Goal: Task Accomplishment & Management: Manage account settings

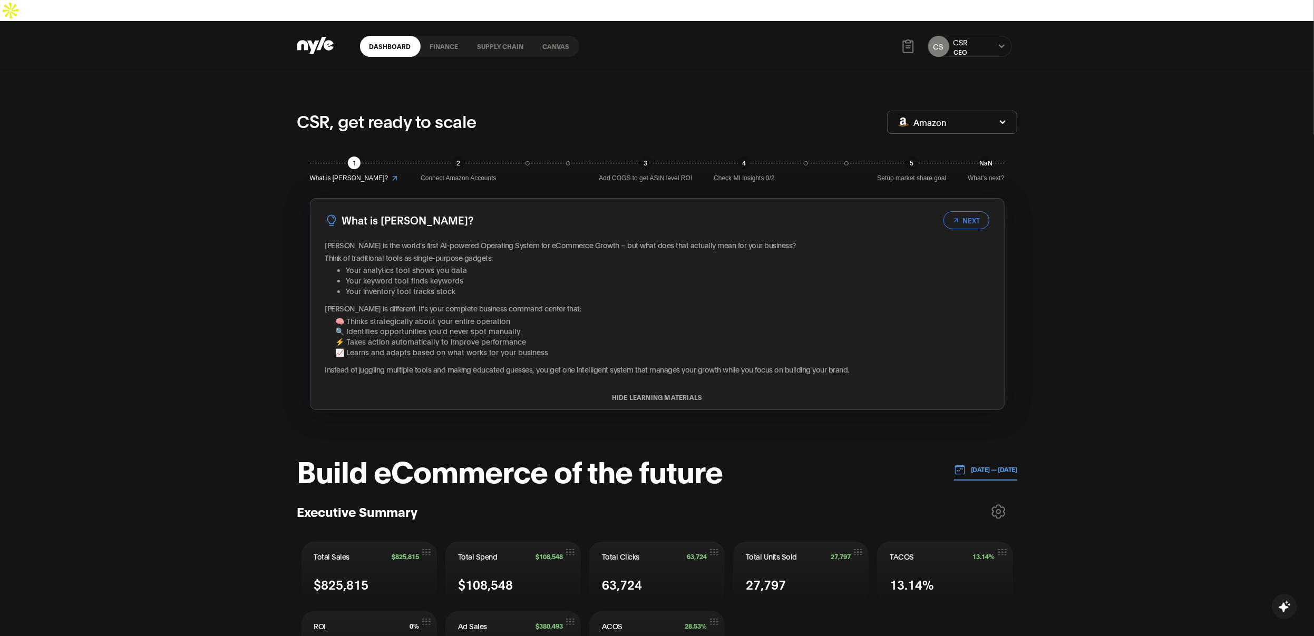
click at [997, 36] on div "CS CSR CEO" at bounding box center [970, 46] width 84 height 21
click at [721, 42] on div "Dashboard finance Supply chain Canvas CS CSR CEO" at bounding box center [657, 46] width 720 height 51
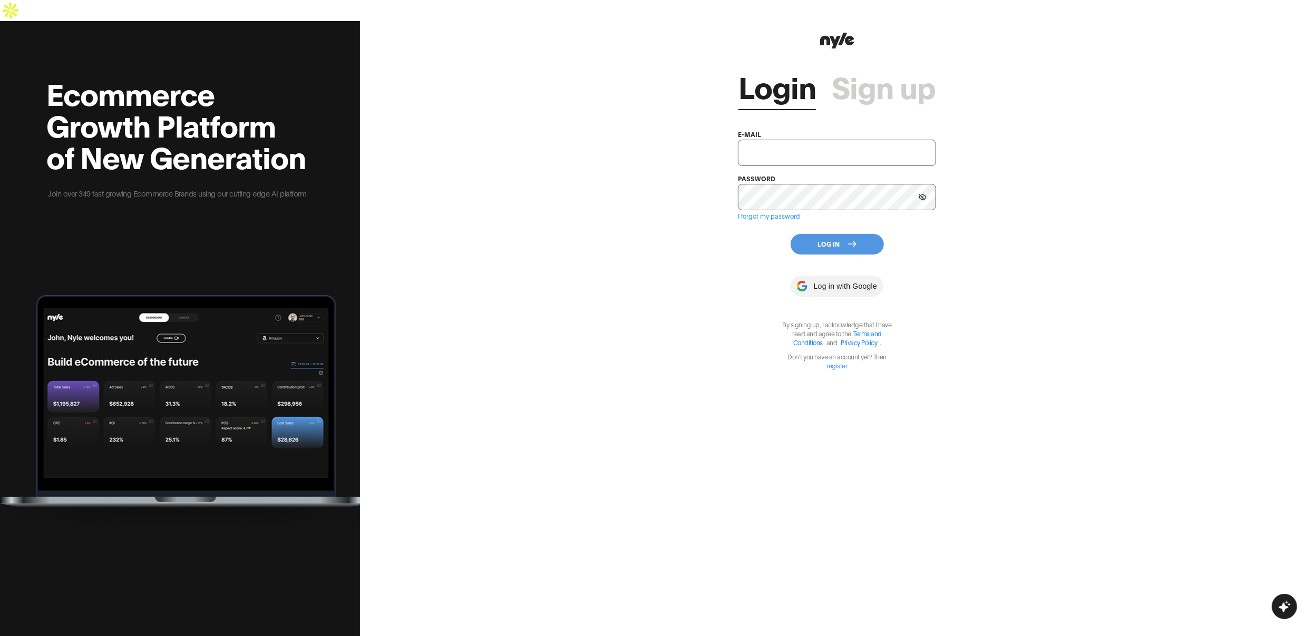
type input "[EMAIL_ADDRESS][PERSON_NAME]"
click at [818, 234] on button "Log In" at bounding box center [837, 244] width 93 height 21
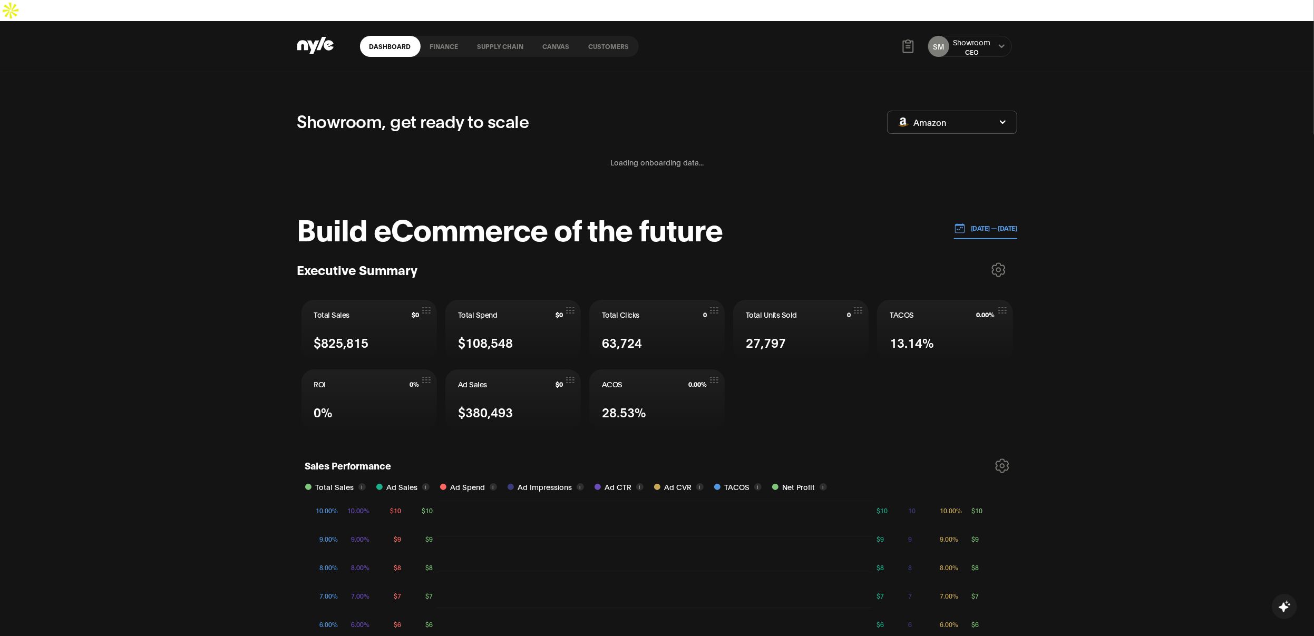
click at [608, 36] on link "Customers" at bounding box center [609, 46] width 60 height 21
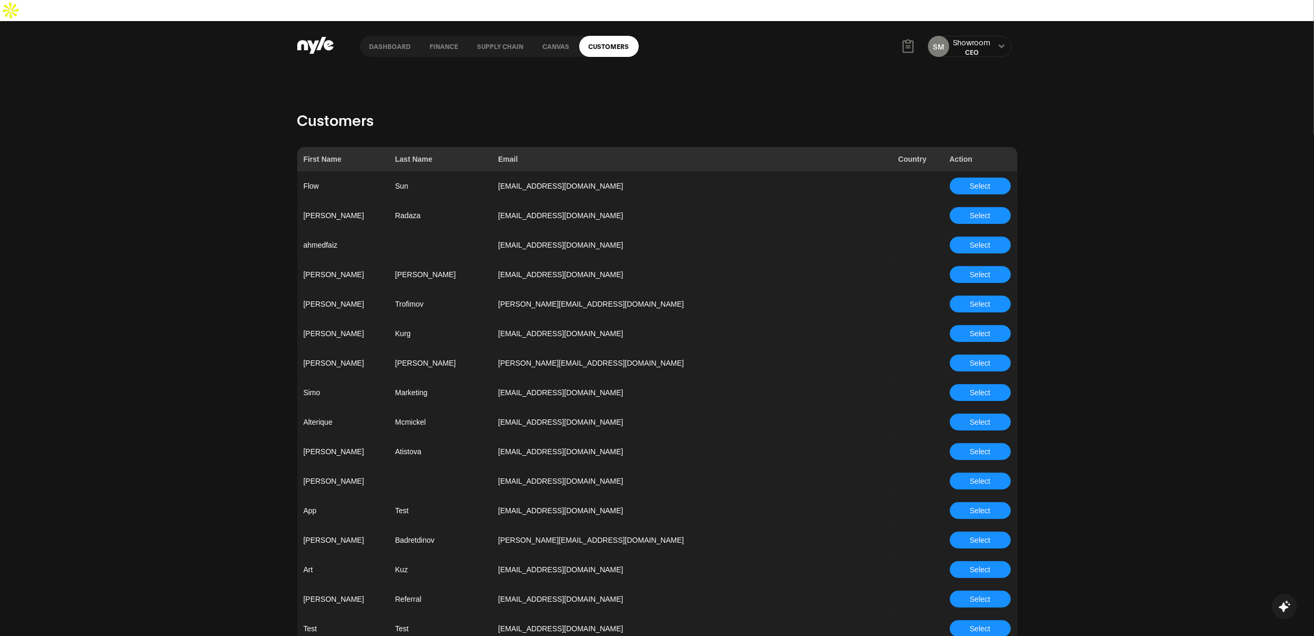
scroll to position [2718, 0]
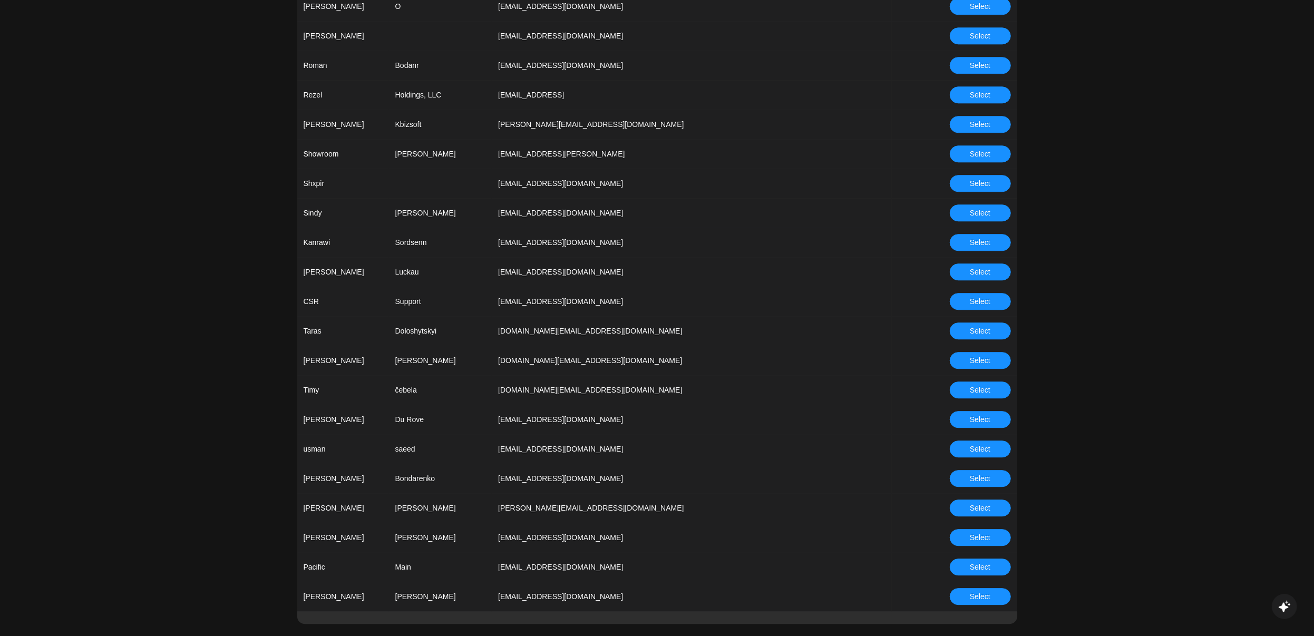
click at [993, 559] on button "Select" at bounding box center [980, 567] width 61 height 17
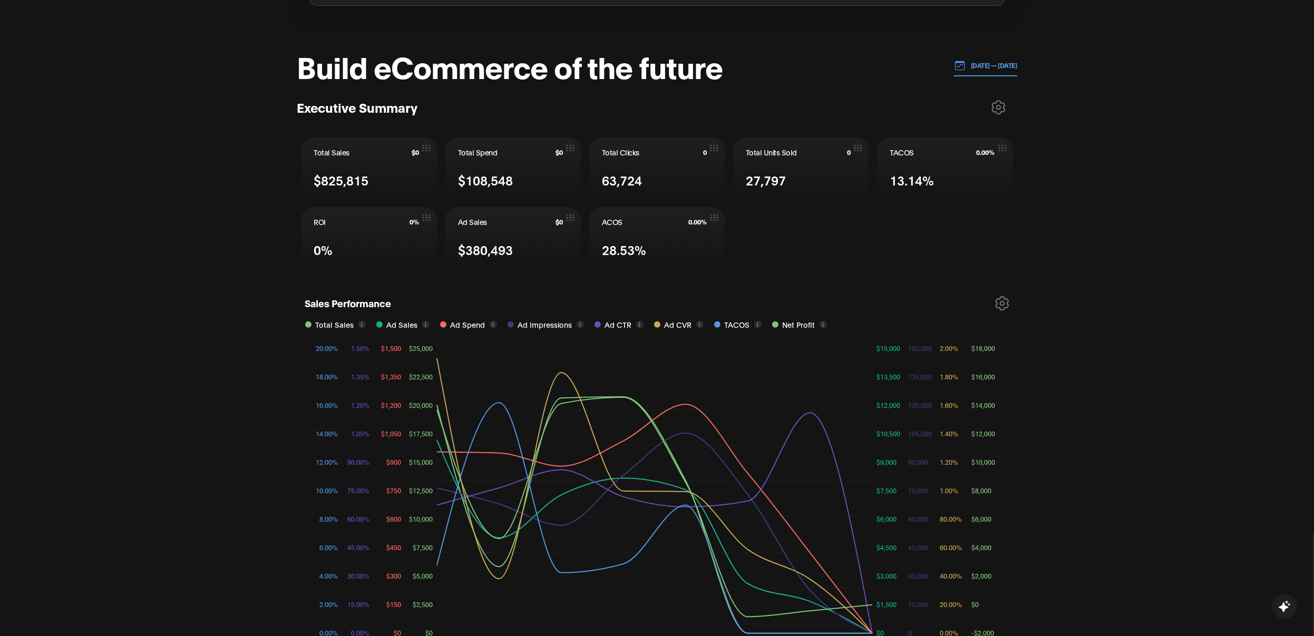
scroll to position [409, 0]
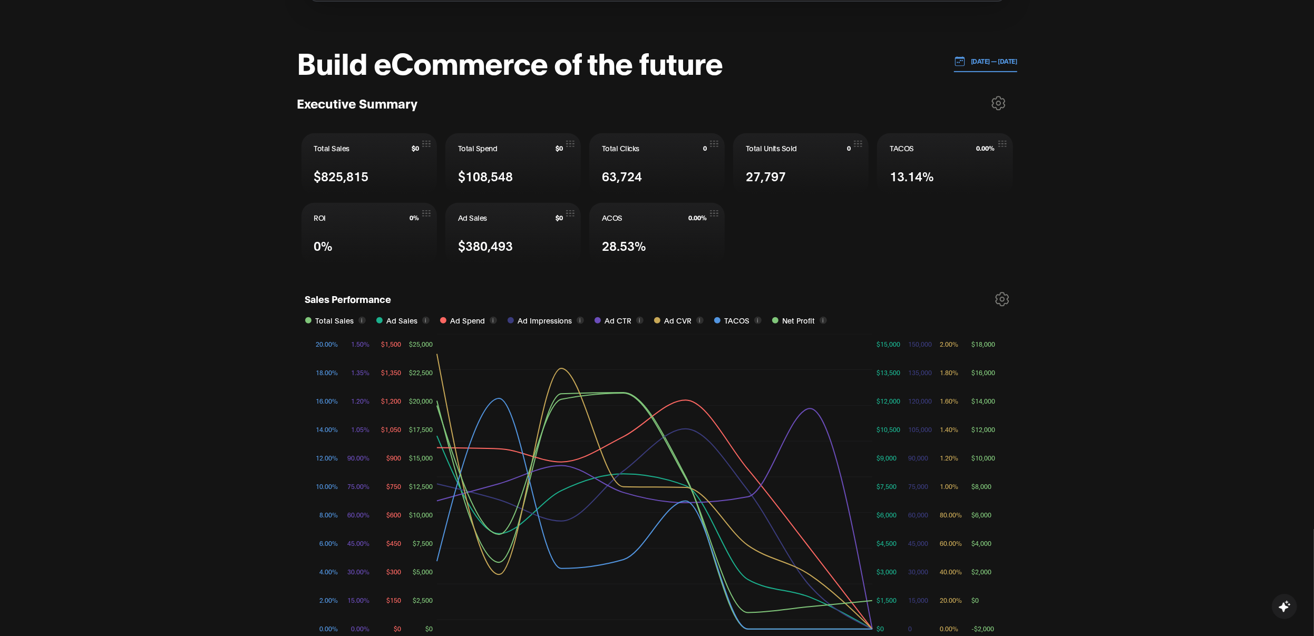
click at [970, 51] on button "[DATE] — [DATE]" at bounding box center [985, 62] width 63 height 22
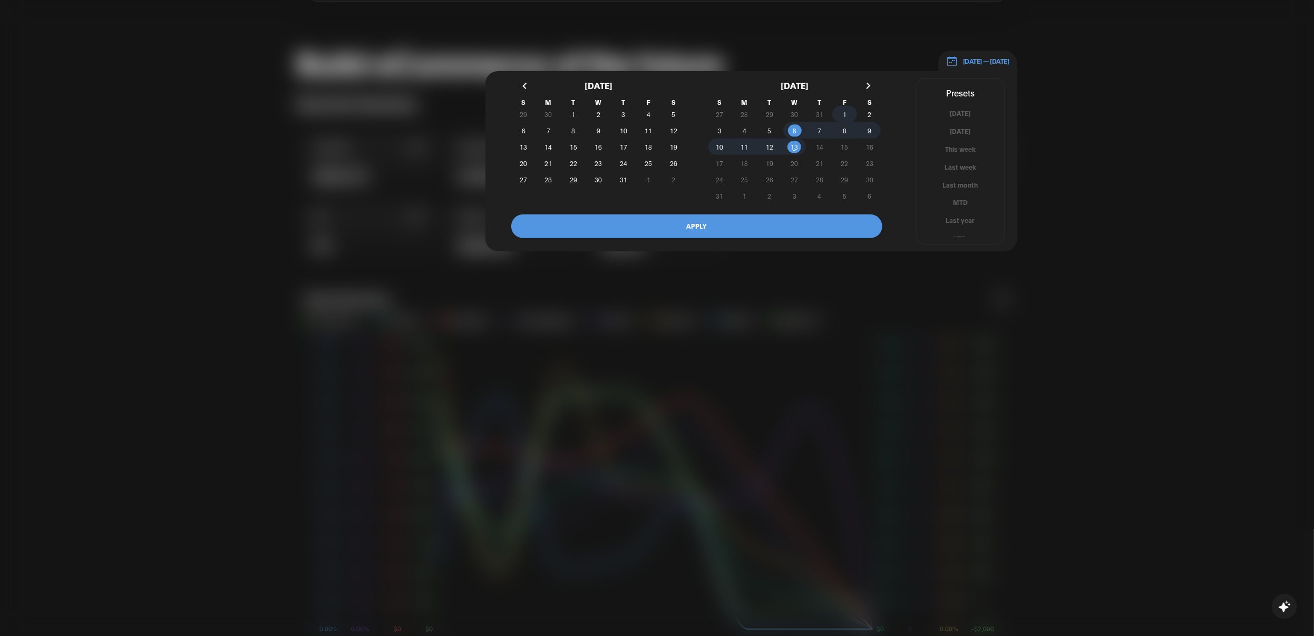
click at [840, 109] on span "1" at bounding box center [844, 114] width 25 height 11
click at [788, 125] on span "6" at bounding box center [794, 130] width 25 height 11
click at [729, 215] on button "APPLY" at bounding box center [696, 227] width 371 height 24
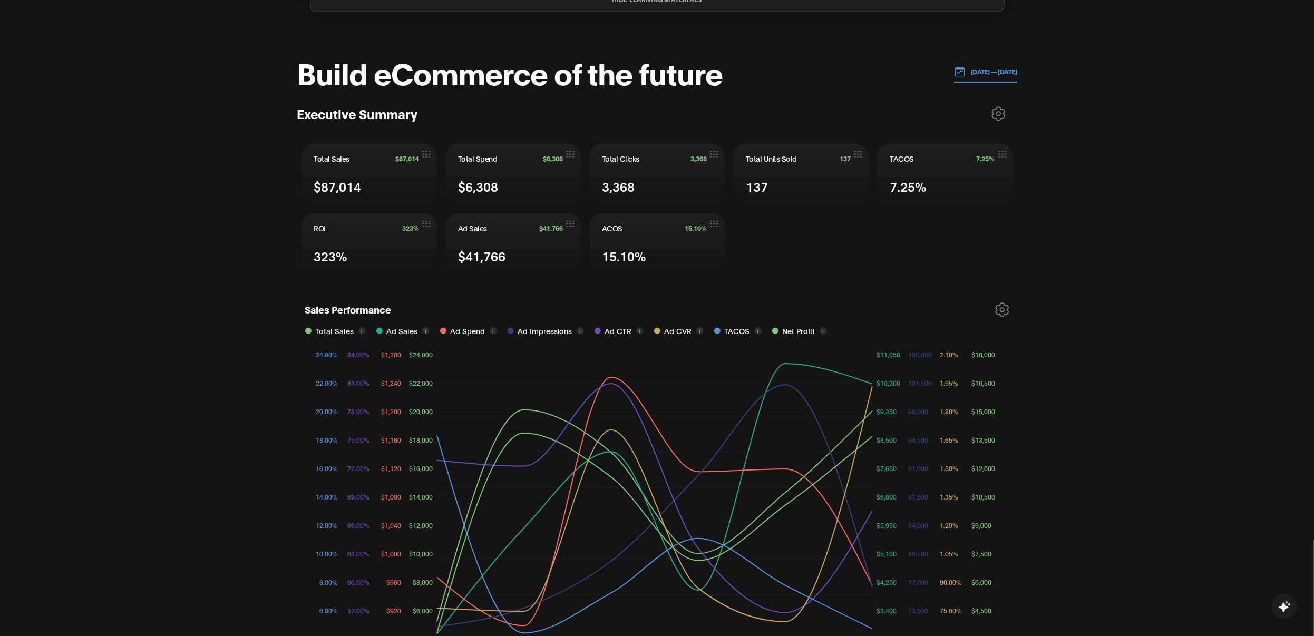
scroll to position [342, 0]
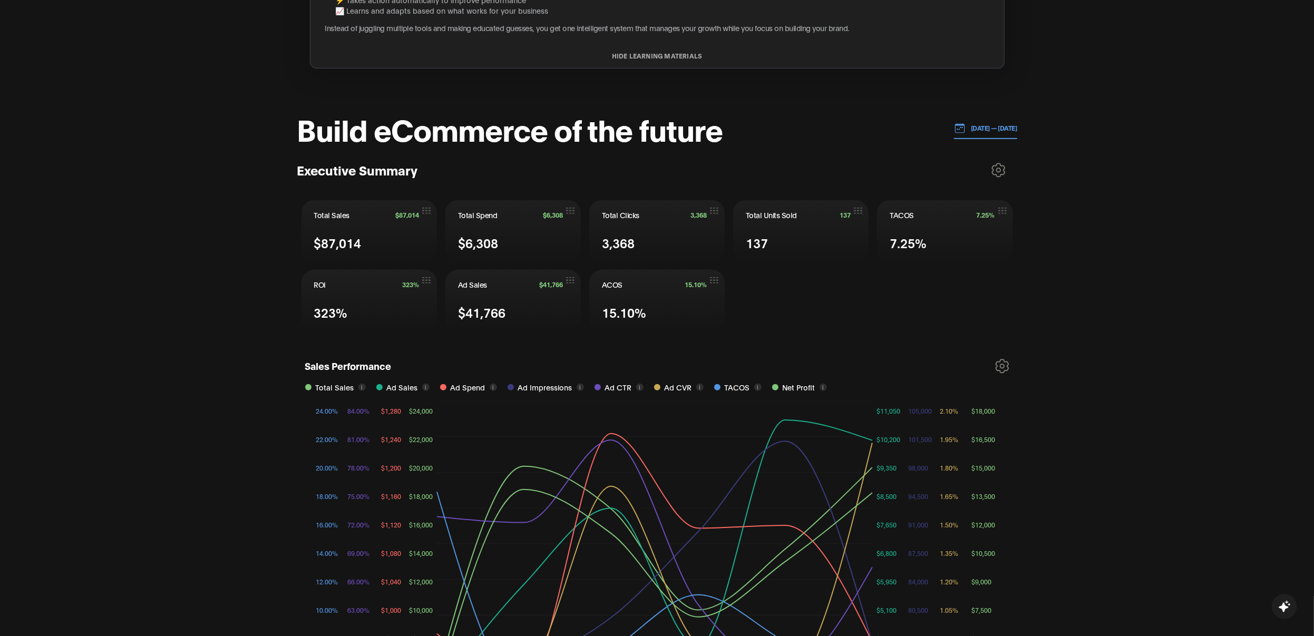
click at [978, 123] on p "[DATE] — [DATE]" at bounding box center [992, 127] width 52 height 9
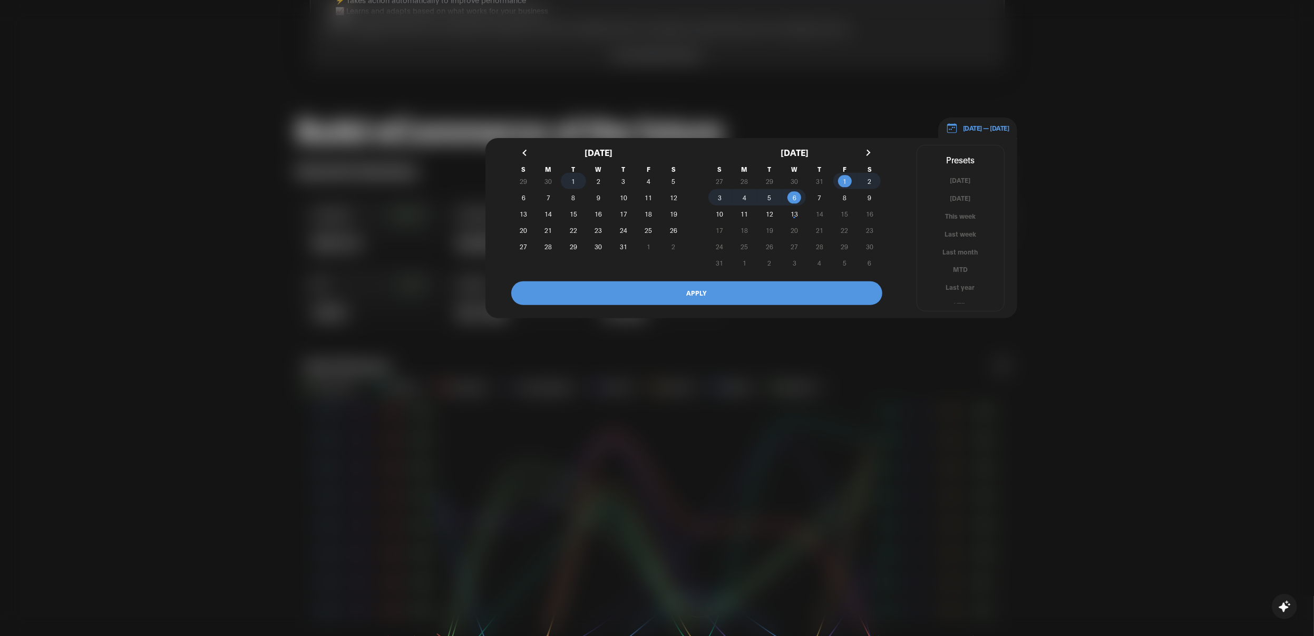
click at [574, 172] on span "1" at bounding box center [574, 181] width 4 height 19
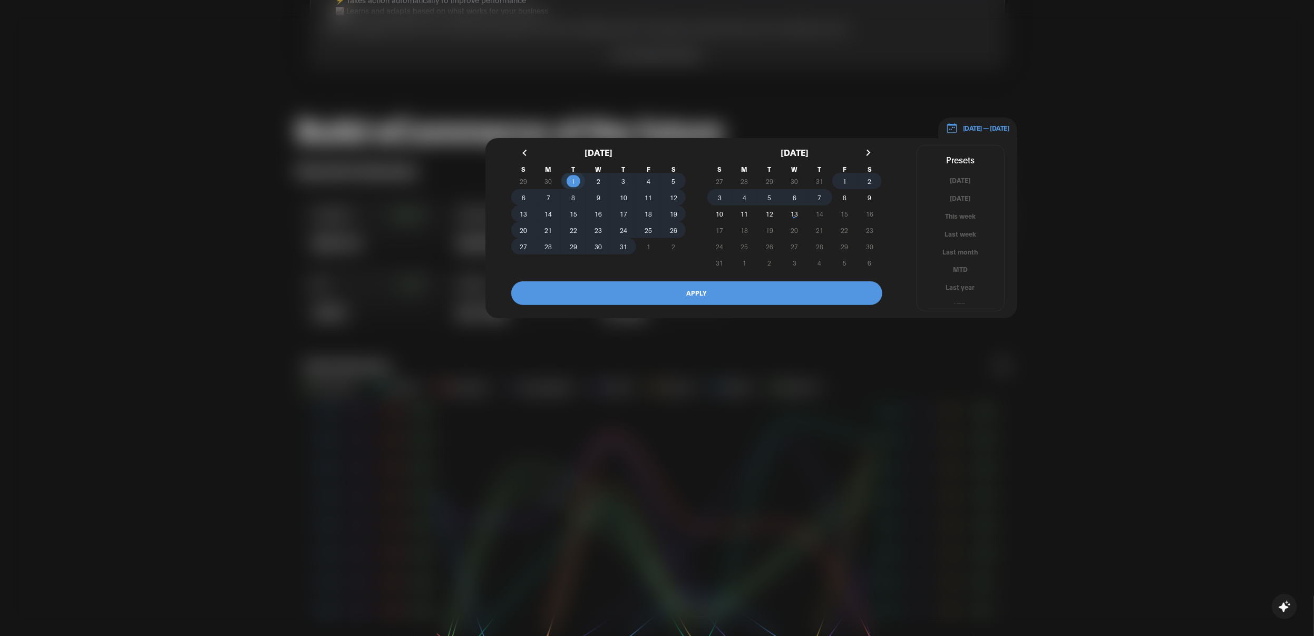
click at [814, 192] on span "7" at bounding box center [819, 197] width 25 height 11
click at [734, 281] on button "APPLY" at bounding box center [696, 293] width 371 height 24
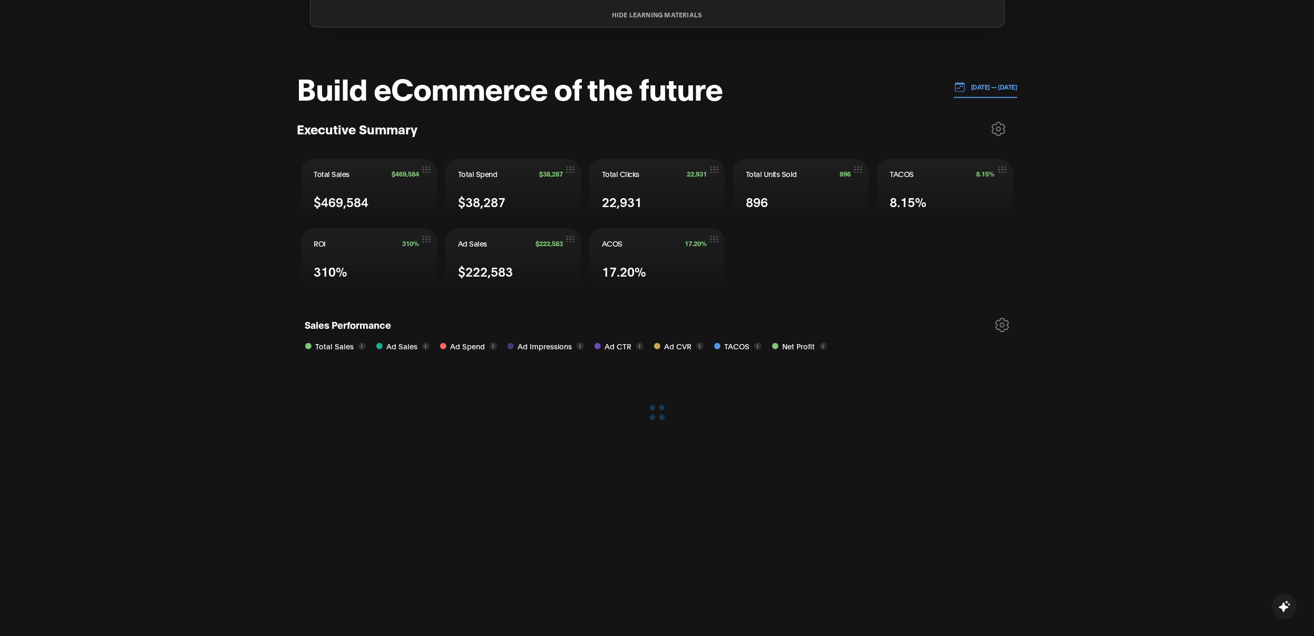
scroll to position [384, 0]
click at [970, 75] on button "[DATE] — [DATE]" at bounding box center [985, 86] width 63 height 22
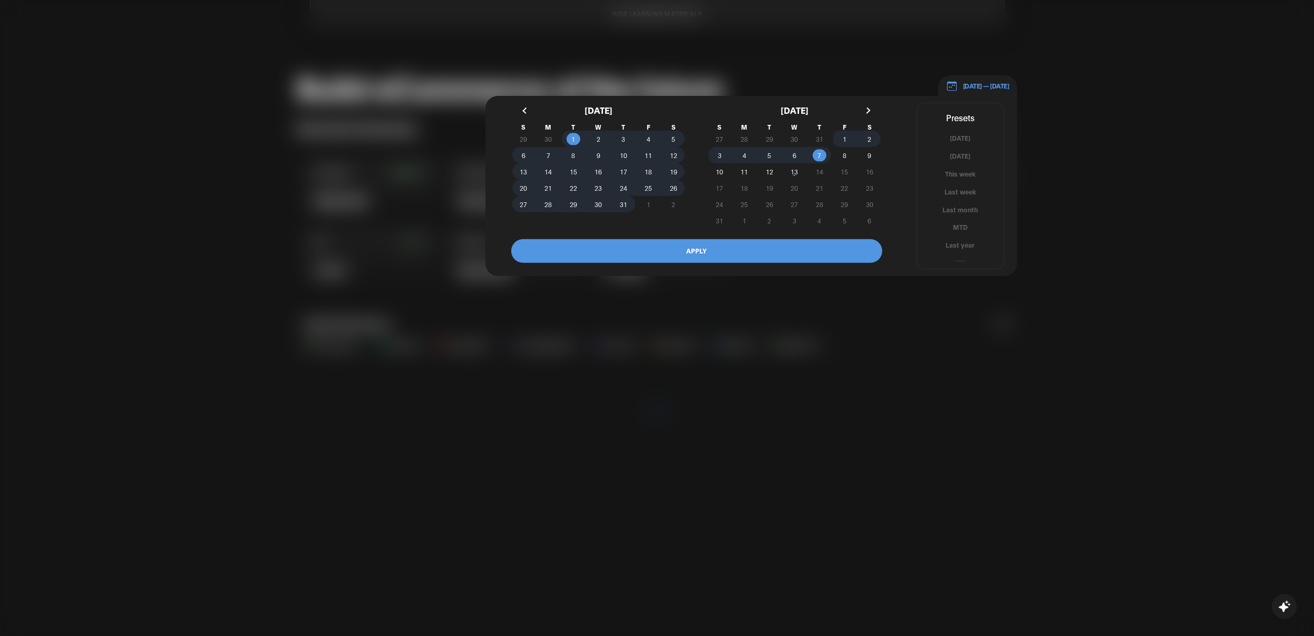
click at [531, 101] on button "button" at bounding box center [525, 110] width 19 height 19
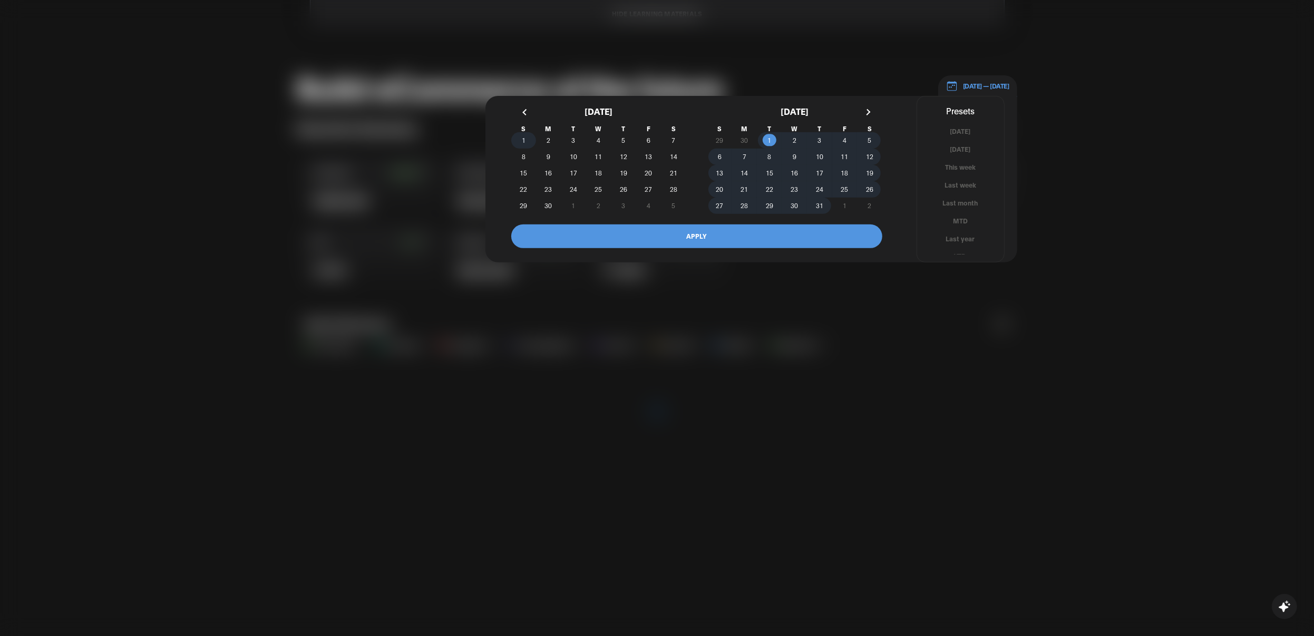
click at [524, 131] on span "1" at bounding box center [524, 140] width 4 height 19
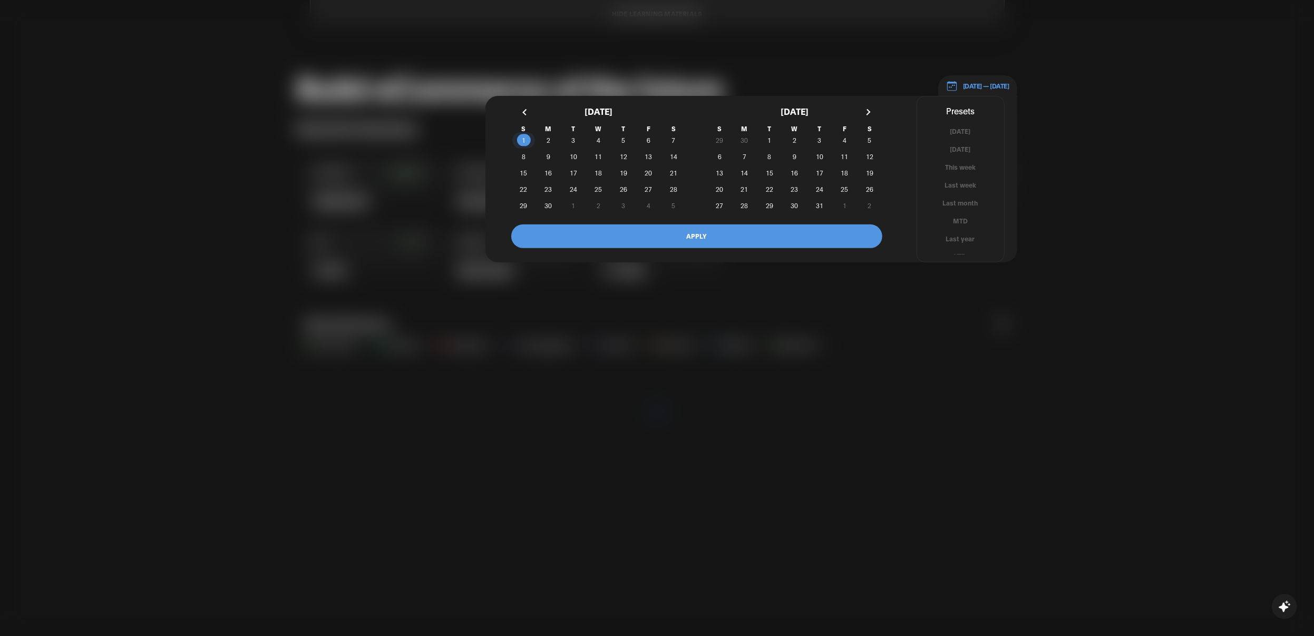
click at [870, 103] on button "button" at bounding box center [867, 112] width 19 height 19
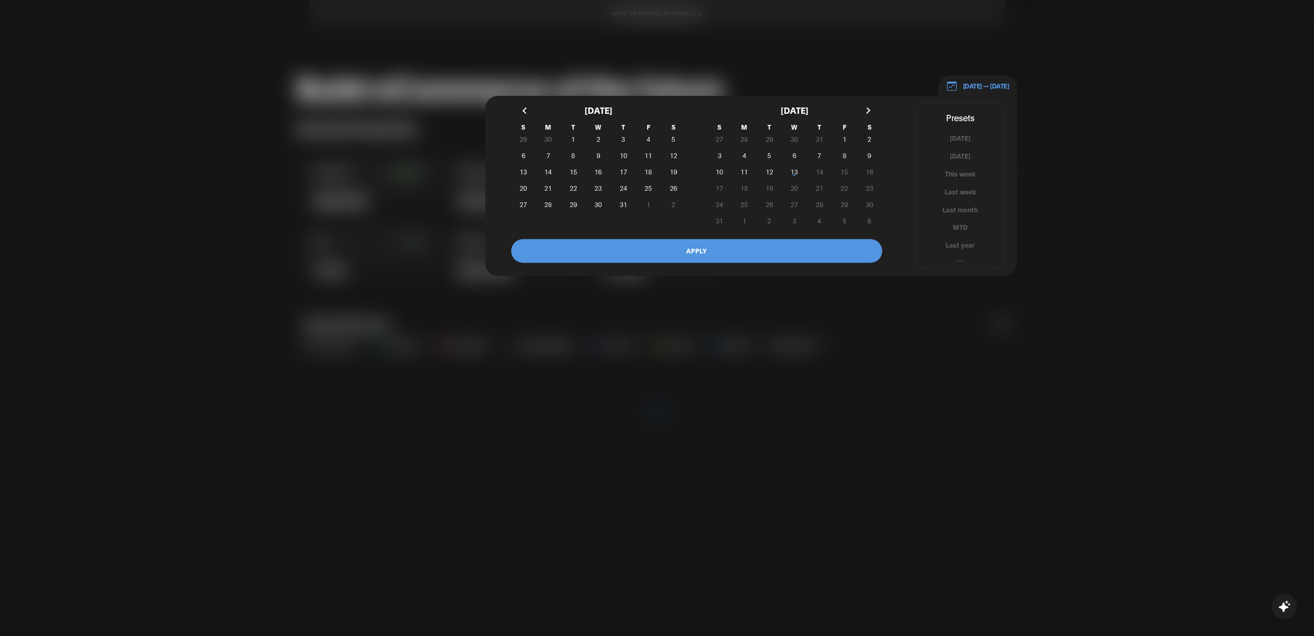
click at [870, 101] on button "button" at bounding box center [867, 110] width 19 height 19
click at [647, 130] on span "1" at bounding box center [649, 139] width 4 height 19
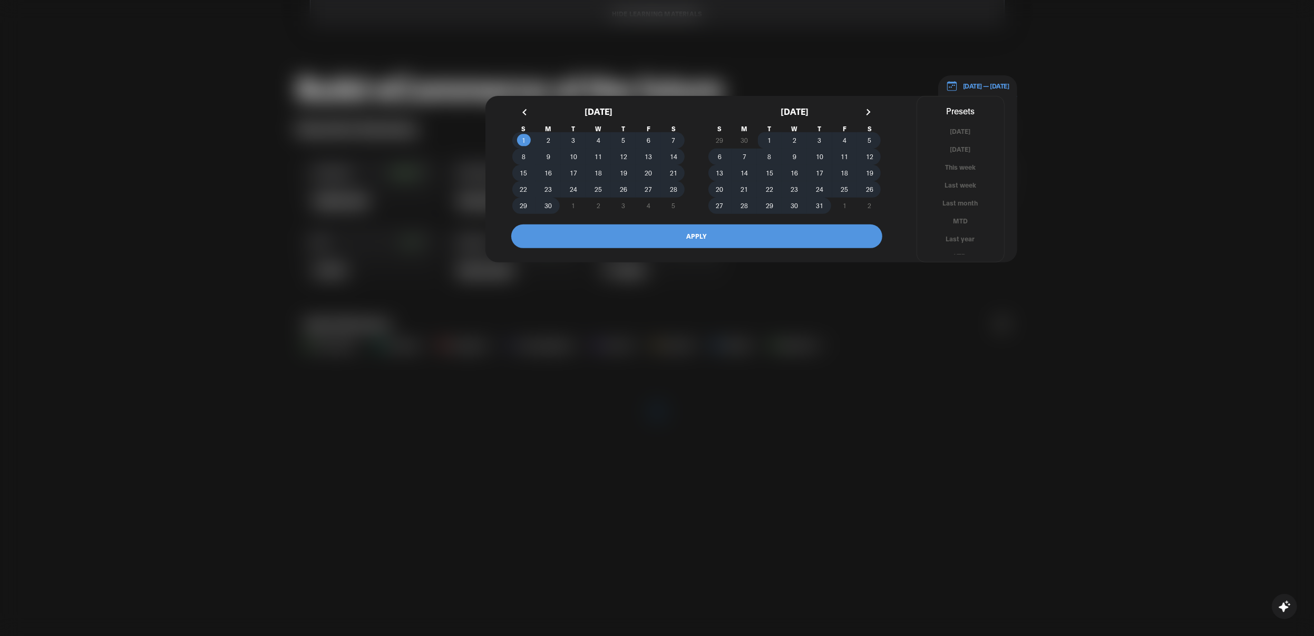
click at [635, 225] on button "APPLY" at bounding box center [696, 237] width 371 height 24
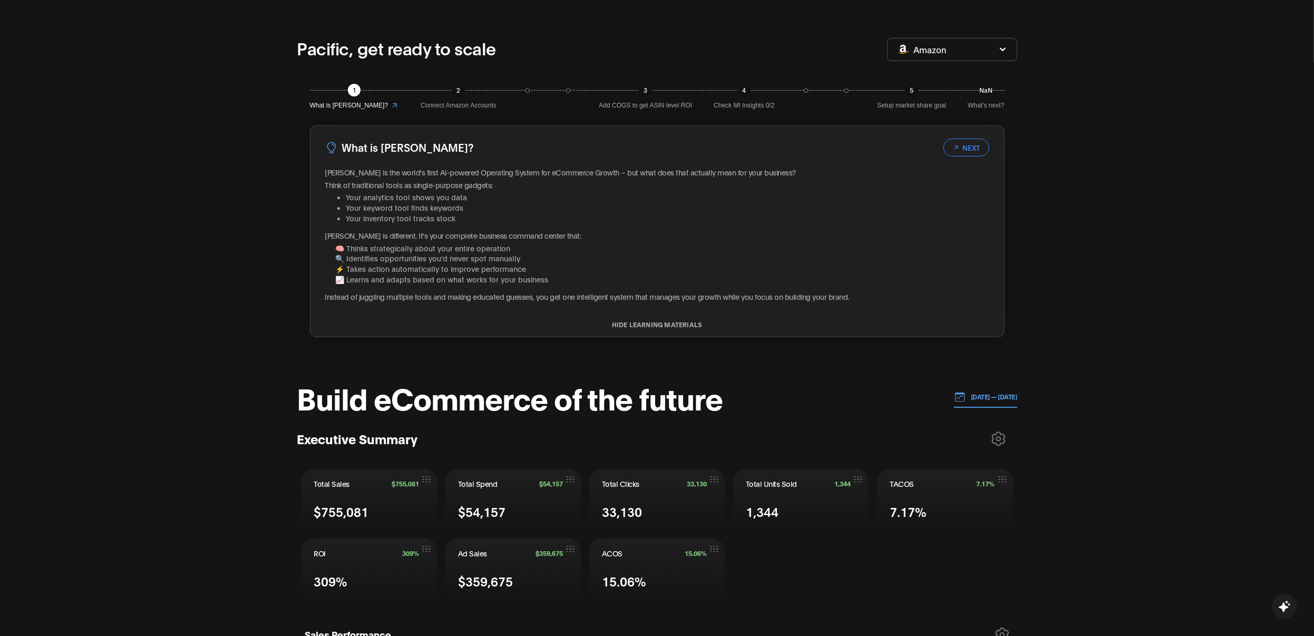
scroll to position [0, 0]
